Goal: Transaction & Acquisition: Download file/media

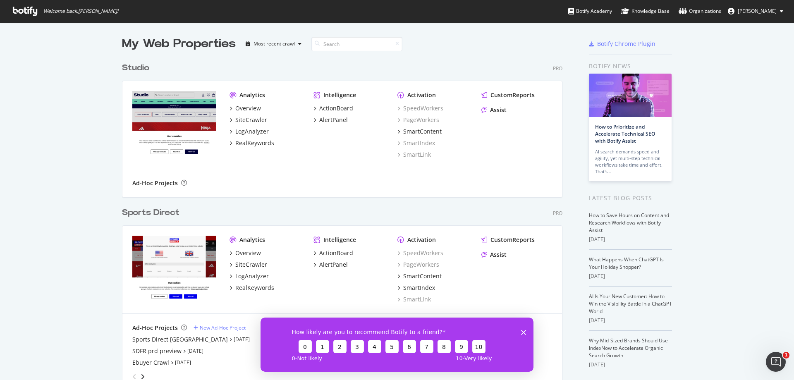
click at [163, 216] on div "Sports Direct" at bounding box center [151, 213] width 58 height 12
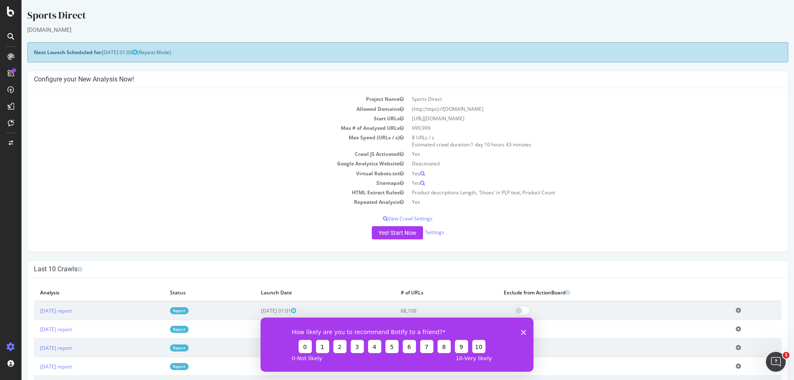
click at [9, 38] on icon at bounding box center [10, 36] width 7 height 7
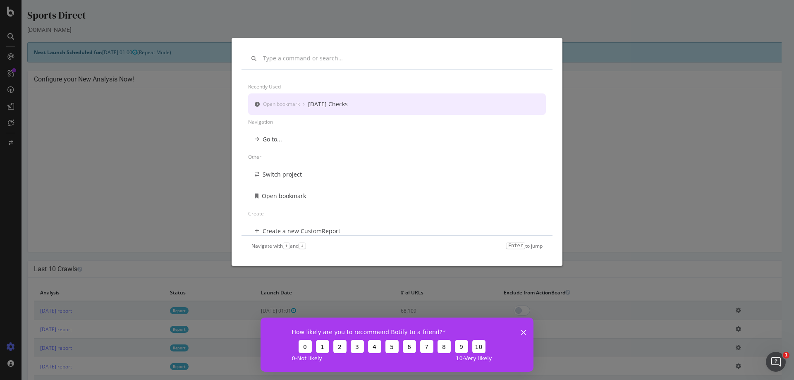
click at [329, 107] on div "[DATE] Checks" at bounding box center [328, 104] width 40 height 8
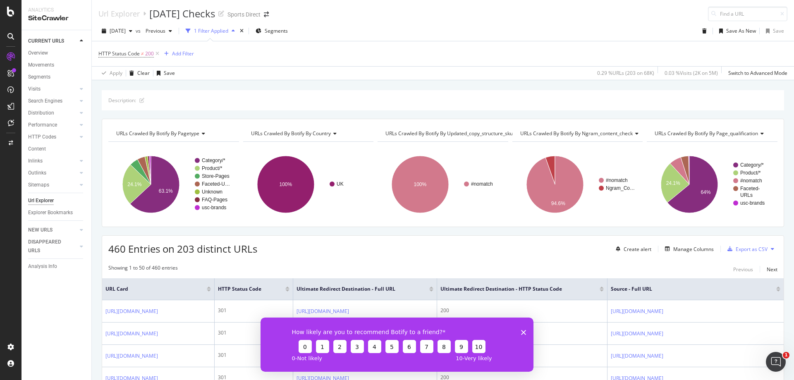
click at [522, 334] on polygon "Close survey" at bounding box center [523, 332] width 5 height 5
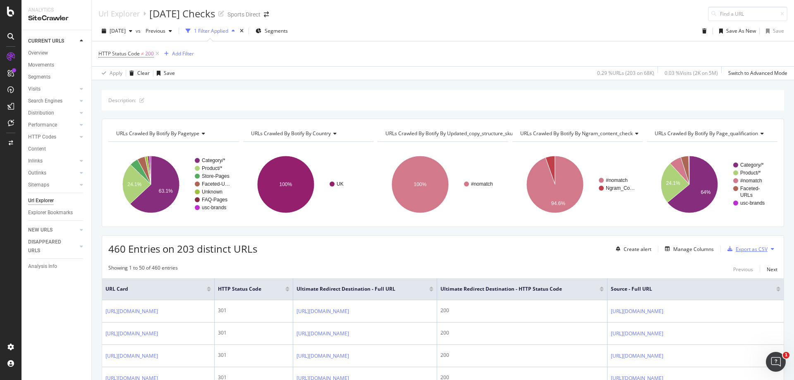
click at [760, 251] on div "Export as CSV" at bounding box center [752, 249] width 32 height 7
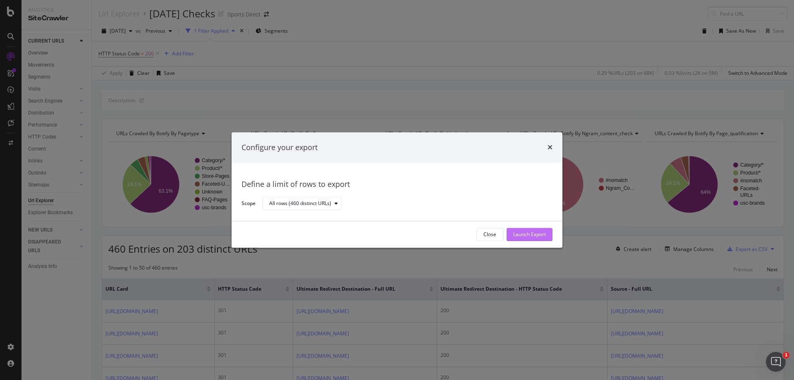
click at [541, 234] on div "Launch Export" at bounding box center [530, 234] width 33 height 7
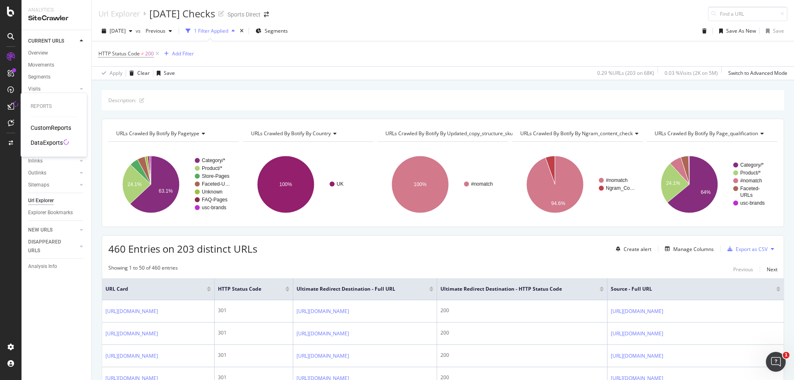
click at [44, 144] on div "DataExports" at bounding box center [47, 143] width 32 height 8
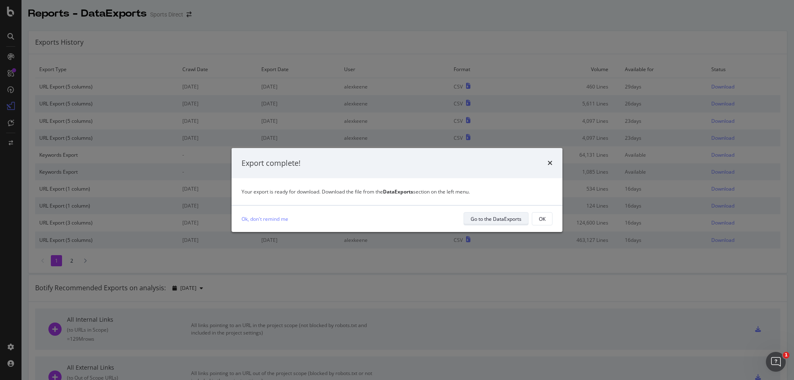
click at [487, 219] on div "Go to the DataExports" at bounding box center [496, 219] width 51 height 7
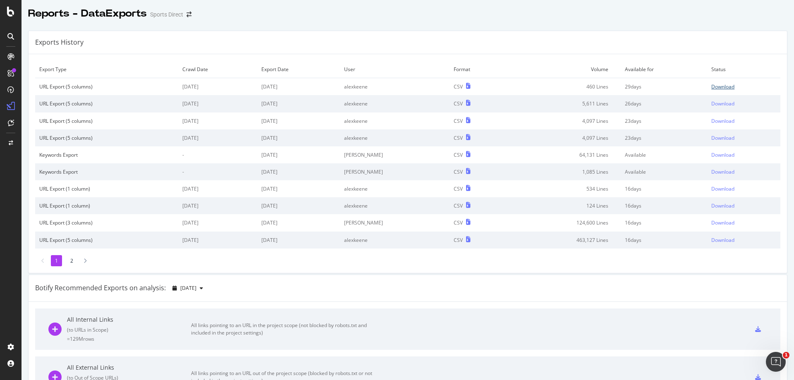
click at [712, 89] on div "Download" at bounding box center [723, 86] width 23 height 7
